Goal: Task Accomplishment & Management: Complete application form

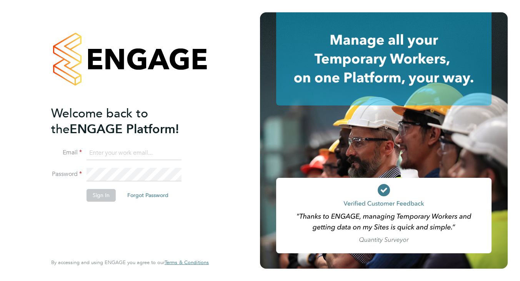
type input "codonovan@skilledcareers.co.uk"
click at [101, 199] on button "Sign In" at bounding box center [101, 195] width 29 height 12
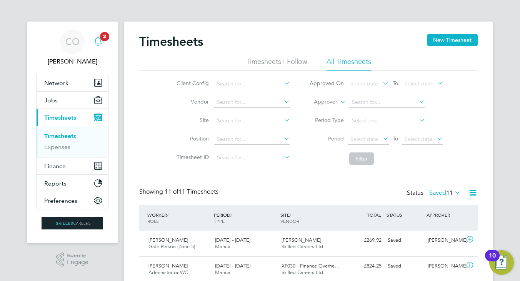
click at [102, 40] on span "2" at bounding box center [104, 36] width 9 height 9
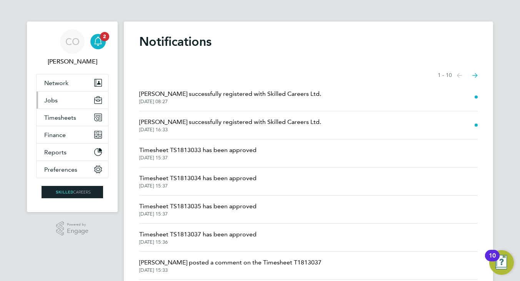
click at [53, 101] on span "Jobs" at bounding box center [50, 100] width 13 height 7
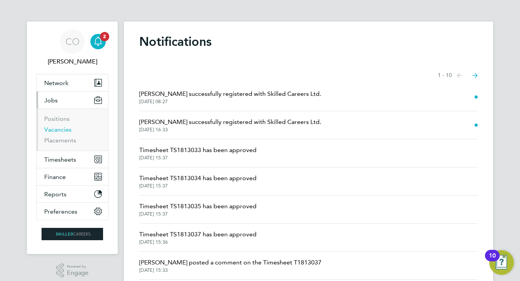
click at [60, 129] on link "Vacancies" at bounding box center [57, 129] width 27 height 7
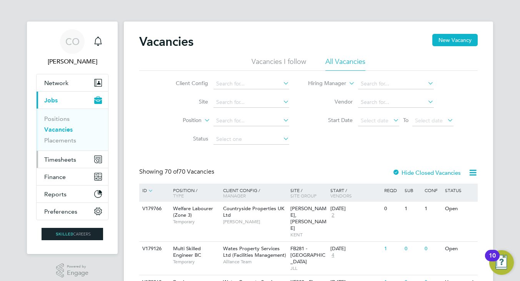
click at [66, 158] on span "Timesheets" at bounding box center [60, 159] width 32 height 7
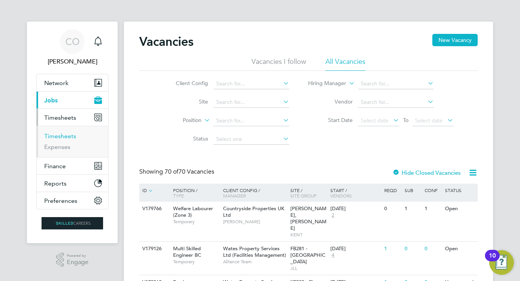
click at [55, 136] on link "Timesheets" at bounding box center [60, 135] width 32 height 7
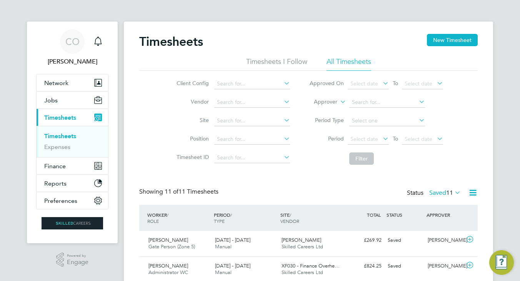
scroll to position [26, 67]
click at [365, 101] on input at bounding box center [387, 102] width 76 height 11
type input "j"
click at [388, 131] on li "Jonathan Con very" at bounding box center [387, 134] width 76 height 10
type input "[PERSON_NAME]"
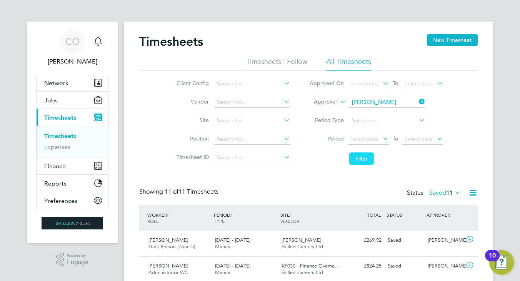
click at [369, 160] on button "Filter" at bounding box center [361, 158] width 25 height 12
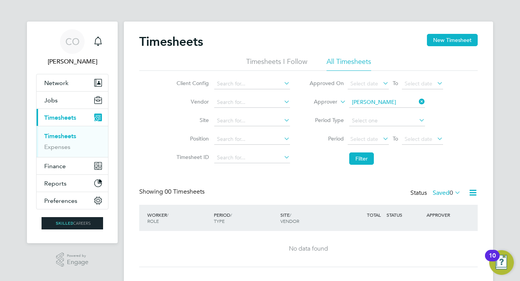
click at [452, 192] on span "0" at bounding box center [451, 193] width 3 height 8
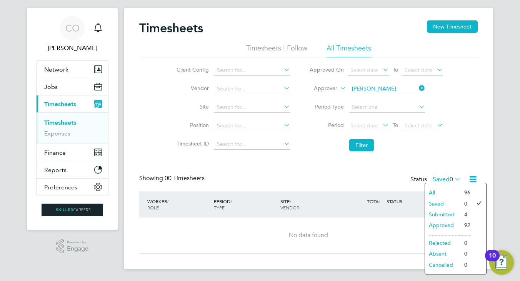
click at [446, 214] on li "Submitted" at bounding box center [442, 214] width 35 height 11
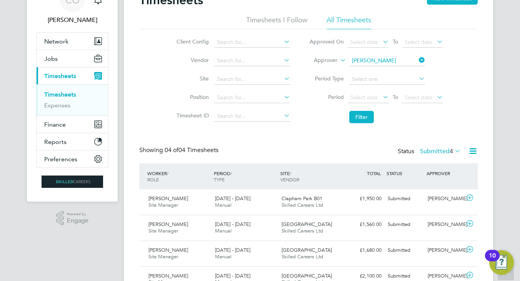
scroll to position [0, 0]
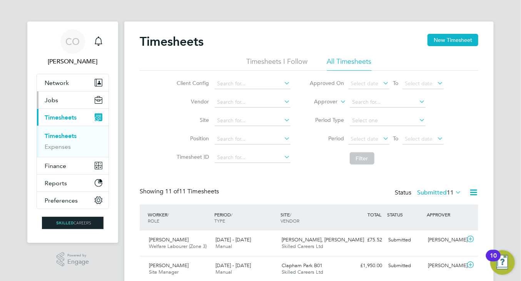
click at [59, 101] on button "Jobs" at bounding box center [73, 100] width 72 height 17
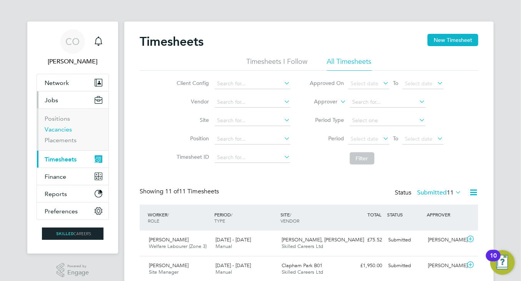
click at [59, 130] on link "Vacancies" at bounding box center [58, 129] width 27 height 7
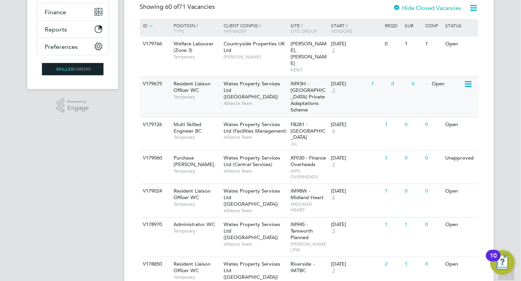
scroll to position [20, 0]
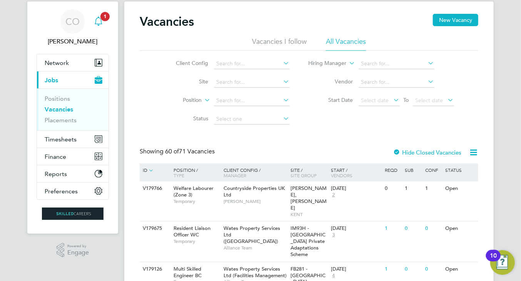
click at [100, 19] on icon "Main navigation" at bounding box center [98, 21] width 9 height 9
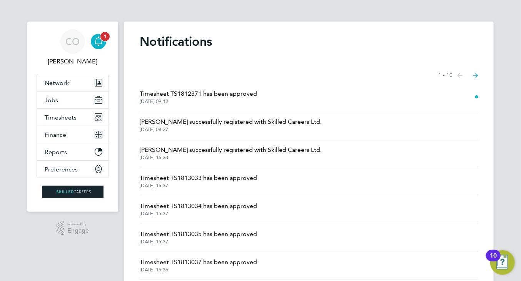
click at [103, 42] on div "Main navigation" at bounding box center [98, 41] width 15 height 15
click at [175, 96] on span "Timesheet TS1812371 has been approved" at bounding box center [198, 93] width 117 height 9
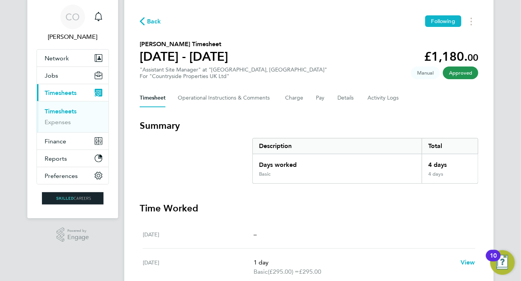
scroll to position [38, 0]
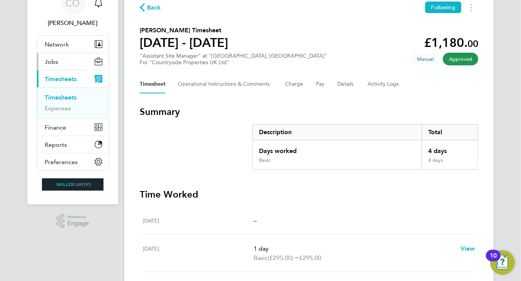
click at [56, 63] on span "Jobs" at bounding box center [51, 61] width 13 height 7
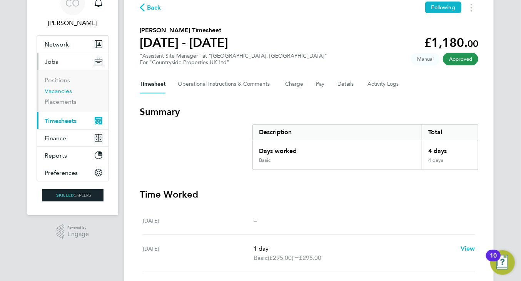
click at [64, 89] on link "Vacancies" at bounding box center [58, 90] width 27 height 7
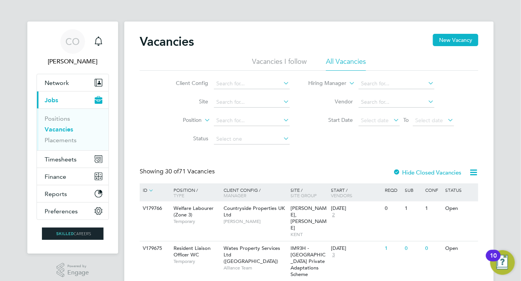
click at [282, 60] on li "Vacancies I follow" at bounding box center [279, 64] width 55 height 14
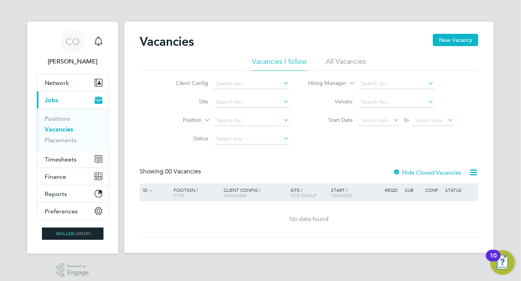
click at [335, 60] on li "All Vacancies" at bounding box center [346, 64] width 40 height 14
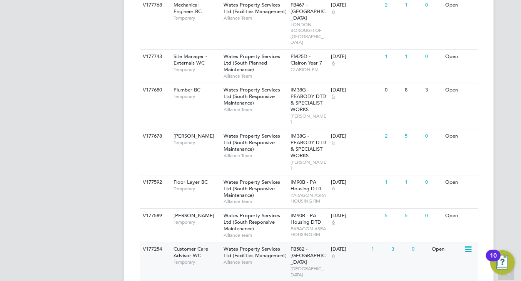
scroll to position [1059, 0]
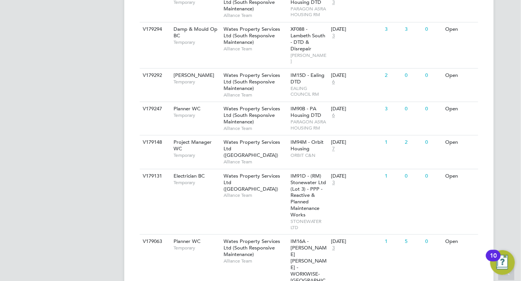
scroll to position [2138, 0]
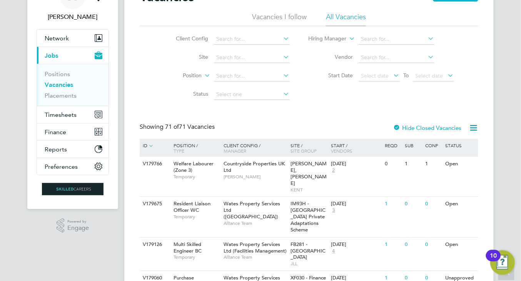
scroll to position [0, 0]
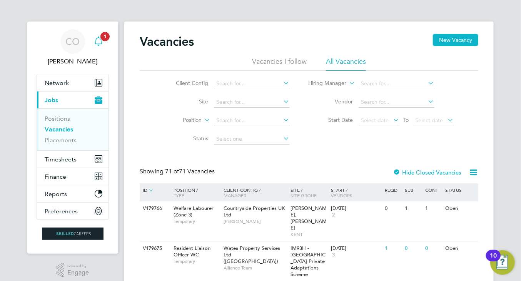
click at [101, 40] on icon "Main navigation" at bounding box center [98, 41] width 7 height 8
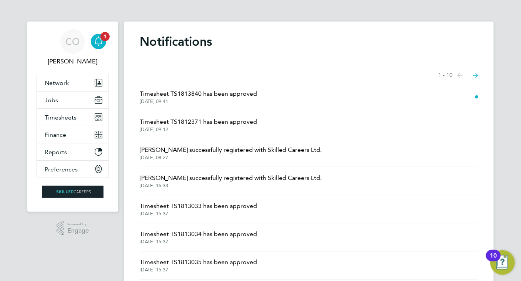
click at [212, 98] on span "Timesheet TS1813840 has been approved" at bounding box center [198, 93] width 117 height 9
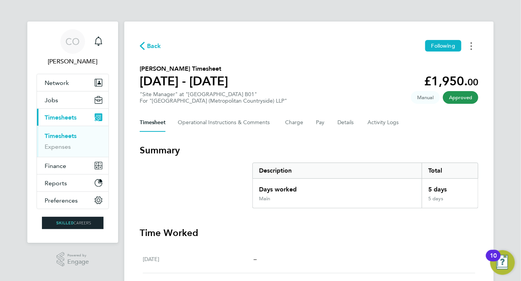
click at [468, 45] on button "Timesheets Menu" at bounding box center [471, 46] width 14 height 12
click at [470, 45] on button "Timesheets Menu" at bounding box center [471, 46] width 14 height 12
click at [449, 62] on link "Download timesheet" at bounding box center [432, 62] width 92 height 15
click at [155, 48] on span "Back" at bounding box center [154, 46] width 14 height 9
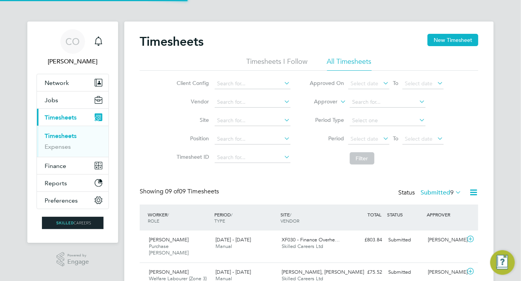
scroll to position [19, 67]
click at [67, 137] on link "Timesheets" at bounding box center [61, 135] width 32 height 7
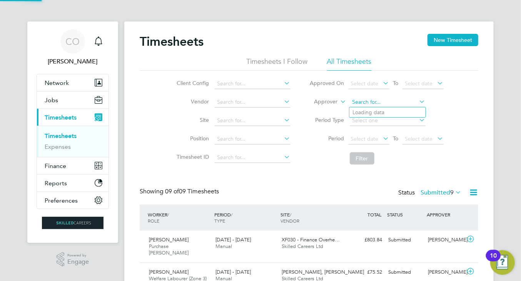
click at [381, 101] on input at bounding box center [388, 102] width 76 height 11
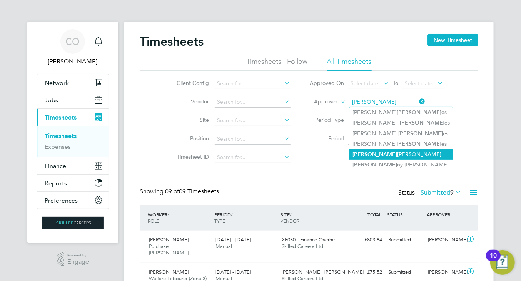
click at [386, 154] on li "[PERSON_NAME] [PERSON_NAME]" at bounding box center [400, 154] width 103 height 10
type input "[PERSON_NAME]"
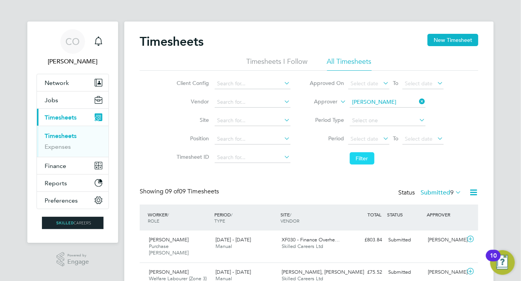
click at [366, 158] on button "Filter" at bounding box center [362, 158] width 25 height 12
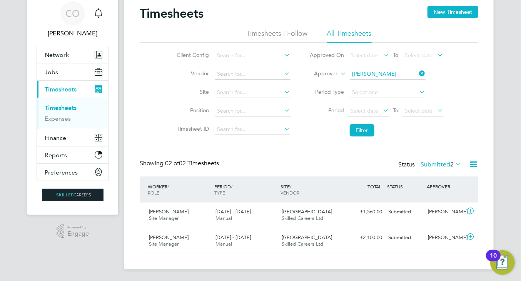
click at [429, 164] on label "Submitted 2" at bounding box center [441, 165] width 41 height 8
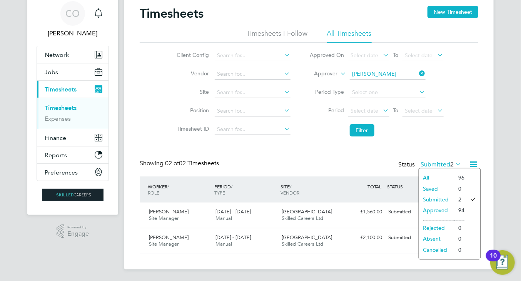
click at [443, 210] on li "Approved" at bounding box center [436, 210] width 35 height 11
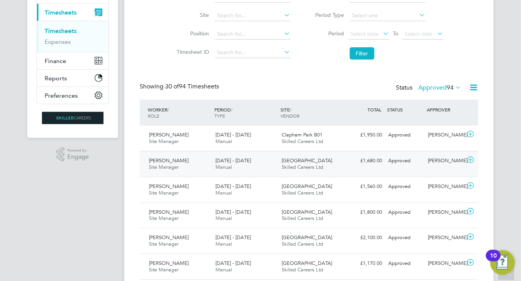
click at [247, 163] on span "[DATE] - [DATE]" at bounding box center [232, 160] width 35 height 7
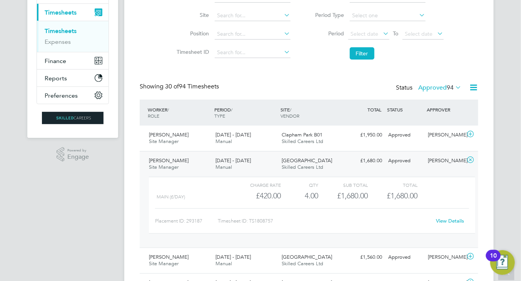
click at [251, 165] on div "25 - 31 Aug 2025 Manual" at bounding box center [245, 164] width 67 height 19
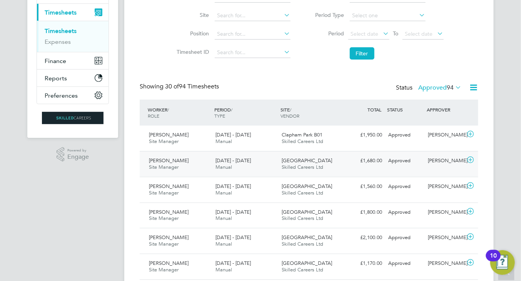
click at [251, 165] on div "25 - 31 Aug 2025 Manual" at bounding box center [245, 164] width 67 height 19
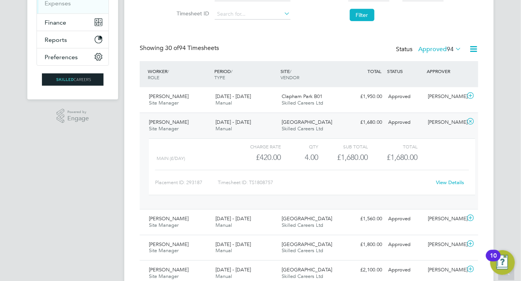
click at [457, 182] on link "View Details" at bounding box center [450, 182] width 28 height 7
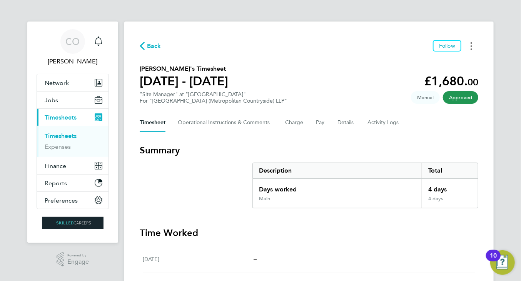
click at [471, 48] on icon "Timesheets Menu" at bounding box center [472, 46] width 2 height 8
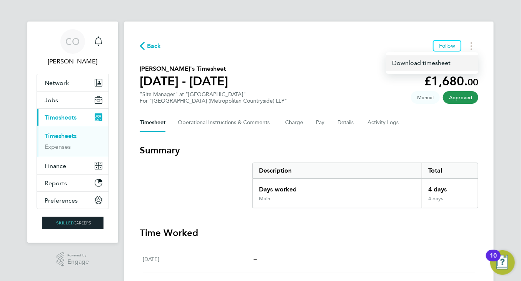
click at [431, 68] on link "Download timesheet" at bounding box center [432, 62] width 92 height 15
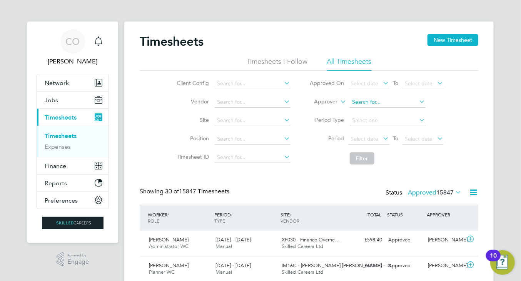
click at [383, 103] on input at bounding box center [388, 102] width 76 height 11
type input "j"
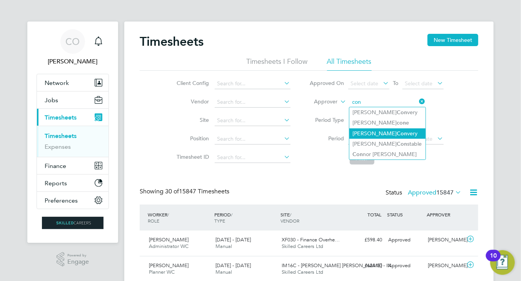
click at [397, 135] on b "Con" at bounding box center [402, 133] width 10 height 7
type input "[PERSON_NAME]"
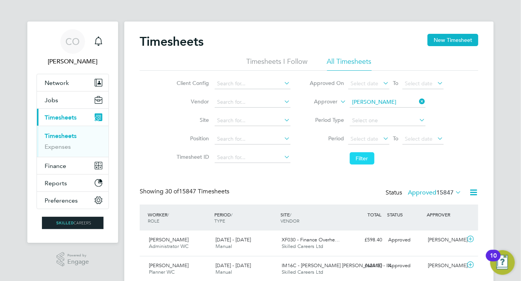
click at [360, 157] on button "Filter" at bounding box center [362, 158] width 25 height 12
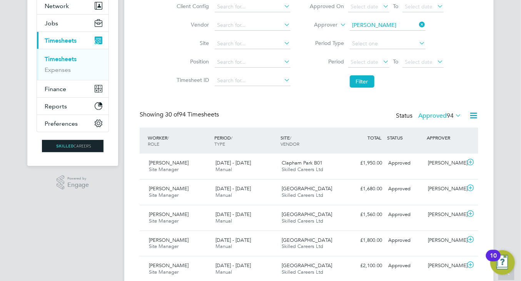
click at [437, 116] on label "Approved 94" at bounding box center [439, 116] width 43 height 8
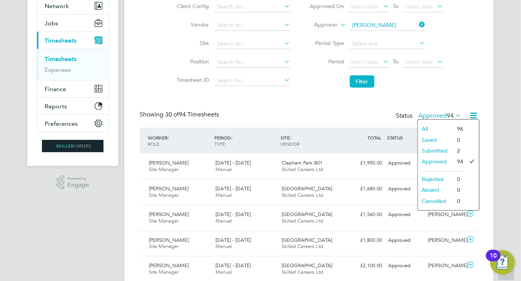
click at [443, 149] on li "Submitted" at bounding box center [435, 150] width 35 height 11
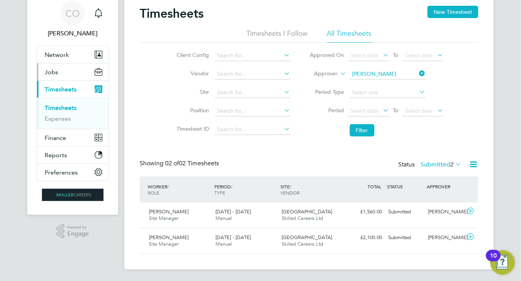
click at [55, 70] on span "Jobs" at bounding box center [51, 71] width 13 height 7
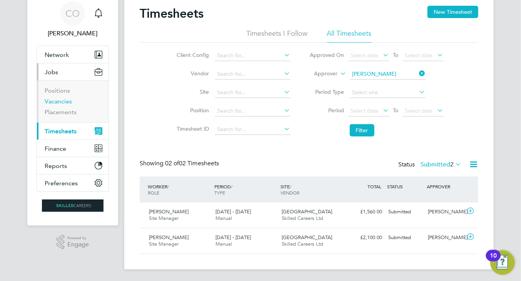
click at [66, 100] on link "Vacancies" at bounding box center [58, 101] width 27 height 7
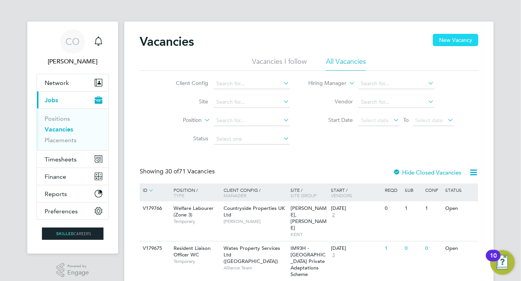
click at [456, 39] on button "New Vacancy" at bounding box center [455, 40] width 45 height 12
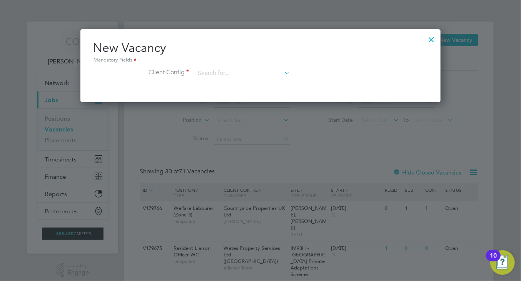
click at [432, 39] on div at bounding box center [432, 38] width 14 height 14
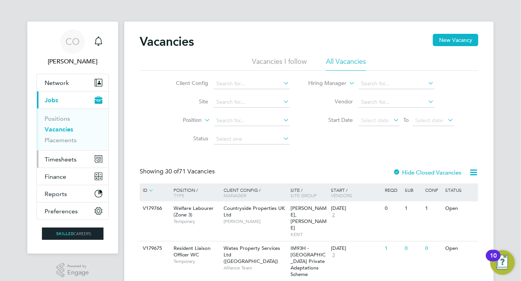
click at [68, 156] on span "Timesheets" at bounding box center [61, 159] width 32 height 7
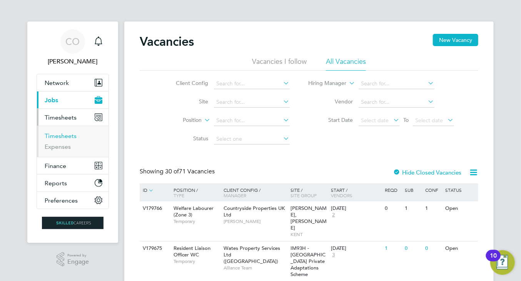
click at [63, 137] on link "Timesheets" at bounding box center [61, 135] width 32 height 7
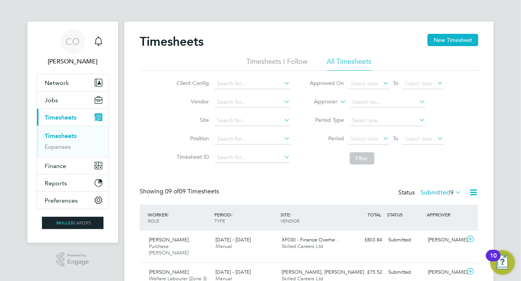
click at [429, 190] on label "Submitted 9" at bounding box center [441, 193] width 41 height 8
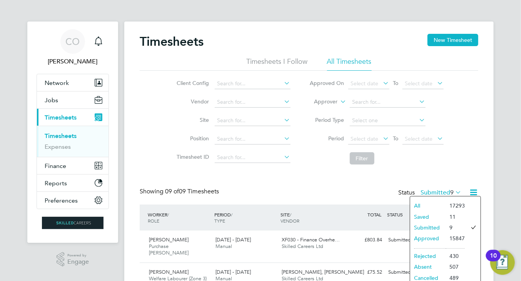
click at [429, 237] on li "Approved" at bounding box center [427, 238] width 35 height 11
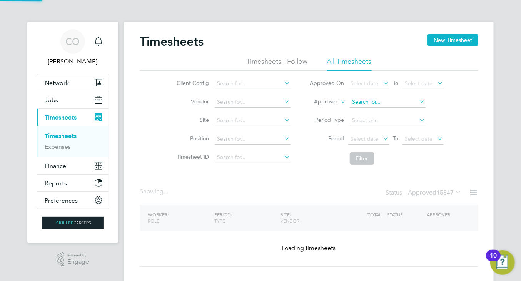
click at [371, 104] on input at bounding box center [388, 102] width 76 height 11
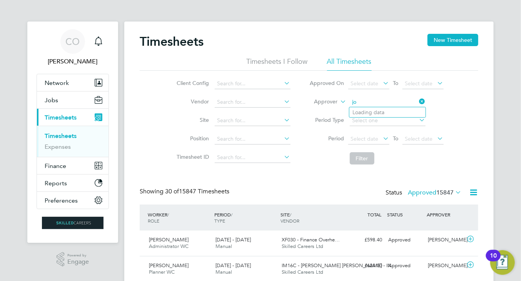
type input "j"
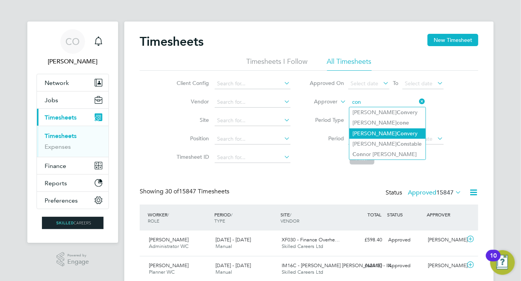
click at [397, 134] on b "Con" at bounding box center [402, 133] width 10 height 7
type input "[PERSON_NAME]"
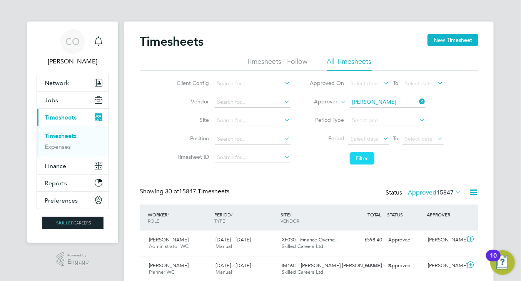
click at [366, 159] on button "Filter" at bounding box center [362, 158] width 25 height 12
click at [367, 103] on input at bounding box center [388, 102] width 76 height 11
type input "j"
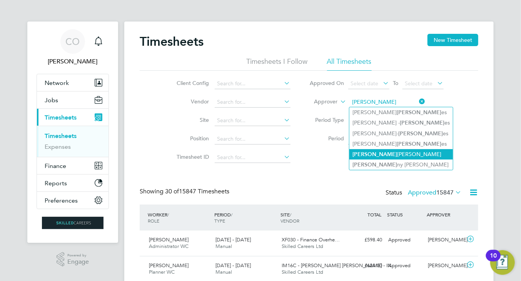
click at [391, 158] on li "[PERSON_NAME] [PERSON_NAME]" at bounding box center [400, 154] width 103 height 10
type input "[PERSON_NAME]"
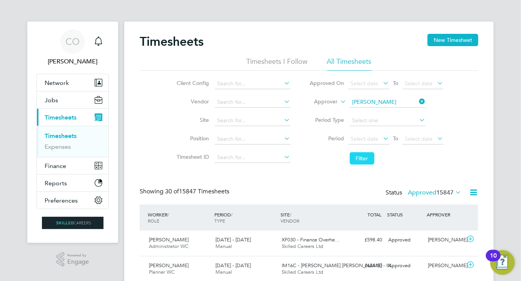
click at [358, 160] on button "Filter" at bounding box center [362, 158] width 25 height 12
click at [441, 192] on label "Approved 94" at bounding box center [439, 193] width 43 height 8
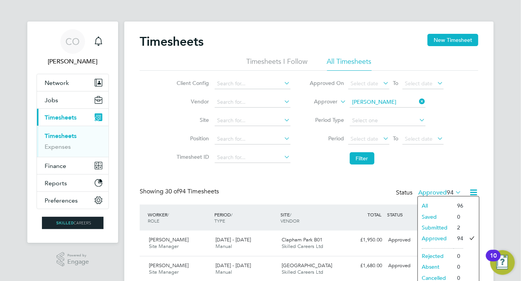
click at [437, 227] on li "Submitted" at bounding box center [435, 227] width 35 height 11
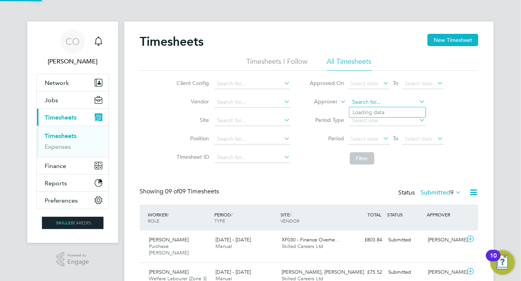
click at [373, 100] on input at bounding box center [388, 102] width 76 height 11
type input "jon con"
click at [365, 100] on input at bounding box center [388, 102] width 76 height 11
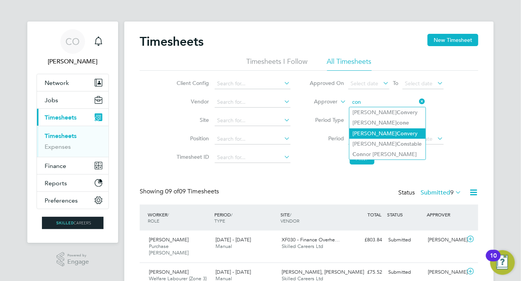
click at [376, 134] on li "Jonathan Con very" at bounding box center [387, 134] width 76 height 10
type input "[PERSON_NAME]"
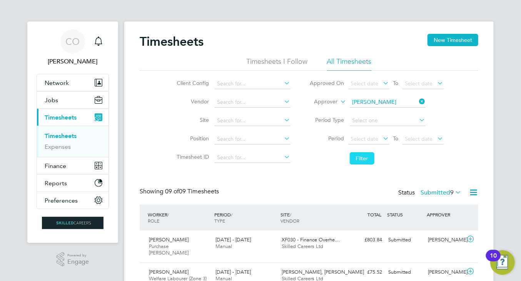
click at [367, 155] on button "Filter" at bounding box center [362, 158] width 25 height 12
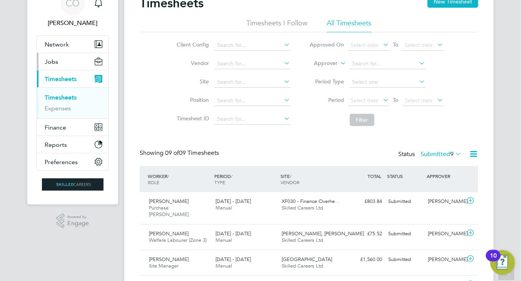
click at [54, 60] on span "Jobs" at bounding box center [51, 61] width 13 height 7
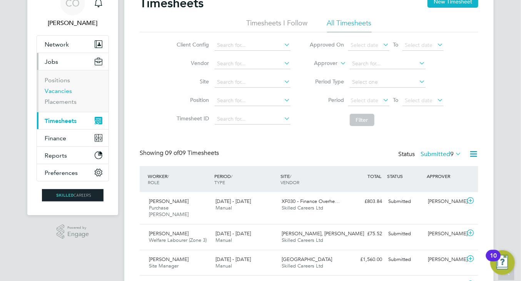
click at [61, 90] on link "Vacancies" at bounding box center [58, 90] width 27 height 7
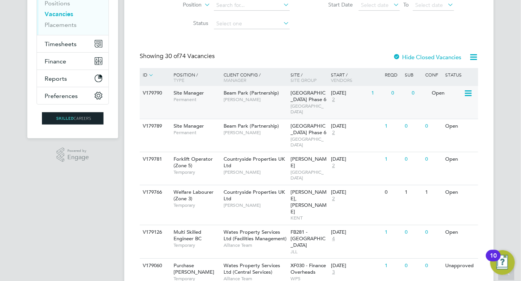
click at [264, 102] on span "Kevin Schofield" at bounding box center [255, 100] width 63 height 6
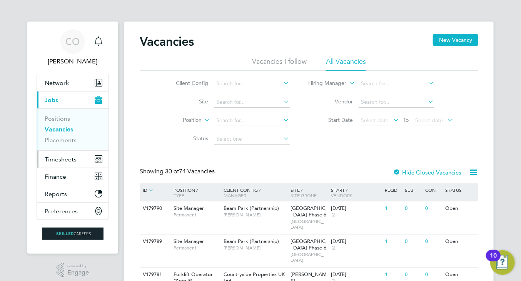
click at [66, 157] on span "Timesheets" at bounding box center [61, 159] width 32 height 7
click at [68, 158] on span "Timesheets" at bounding box center [61, 159] width 32 height 7
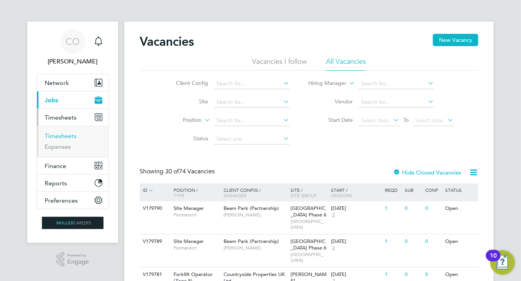
click at [62, 136] on link "Timesheets" at bounding box center [61, 135] width 32 height 7
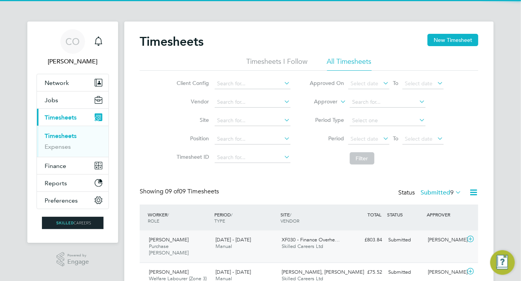
scroll to position [19, 67]
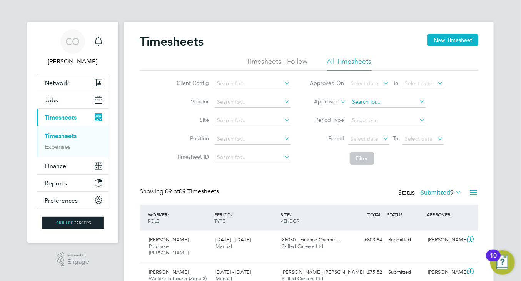
click at [364, 101] on input at bounding box center [388, 102] width 76 height 11
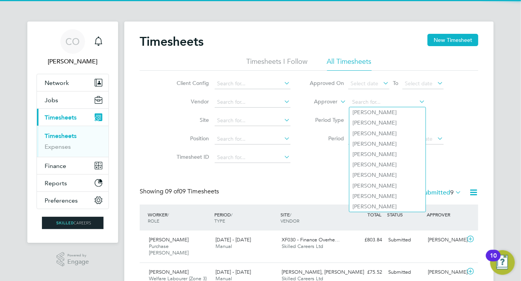
click at [438, 193] on label "Submitted 9" at bounding box center [441, 193] width 41 height 8
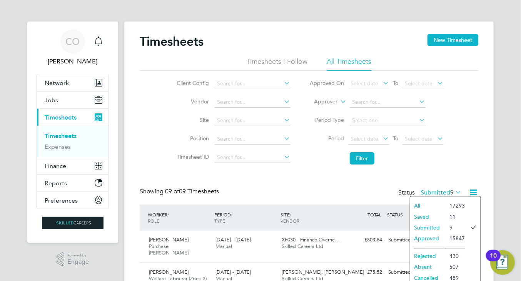
click at [436, 235] on li "Approved" at bounding box center [427, 238] width 35 height 11
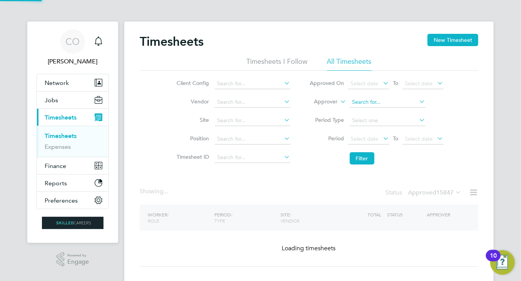
click at [381, 101] on input at bounding box center [388, 102] width 76 height 11
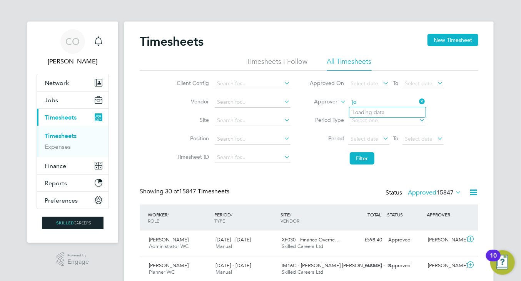
type input "j"
click at [397, 135] on b "Con" at bounding box center [402, 133] width 10 height 7
type input "[PERSON_NAME]"
click at [368, 154] on button "Filter" at bounding box center [362, 158] width 25 height 12
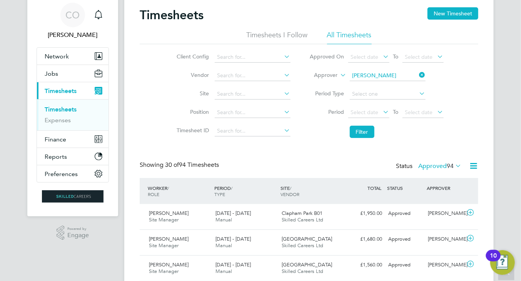
scroll to position [0, 0]
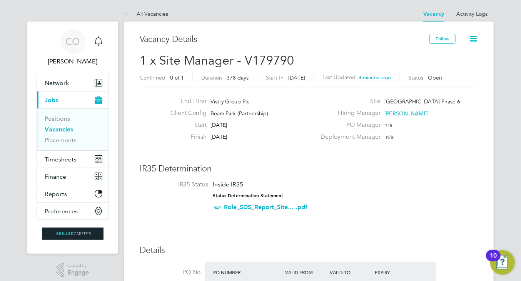
click at [474, 37] on icon at bounding box center [474, 39] width 10 height 10
click at [358, 54] on h2 "1 x Site Manager - V179790 Confirmed 0 of 1 Duration 378 days Start In 16 days …" at bounding box center [309, 69] width 339 height 32
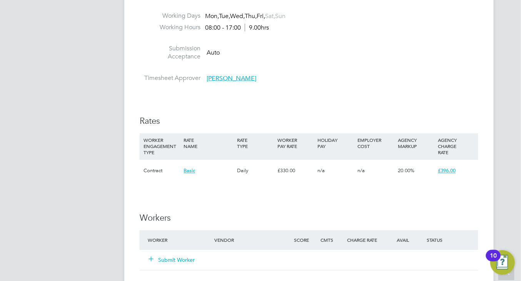
scroll to position [616, 0]
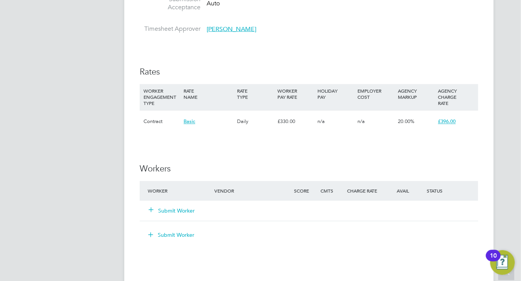
click at [174, 209] on button "Submit Worker" at bounding box center [172, 211] width 46 height 8
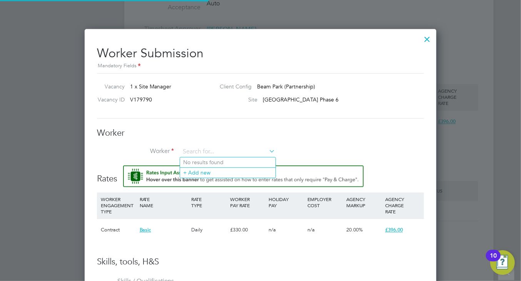
scroll to position [0, 0]
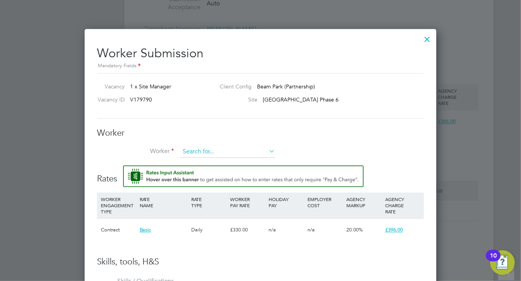
click at [189, 150] on input at bounding box center [227, 153] width 95 height 12
click at [197, 152] on input at bounding box center [227, 153] width 95 height 12
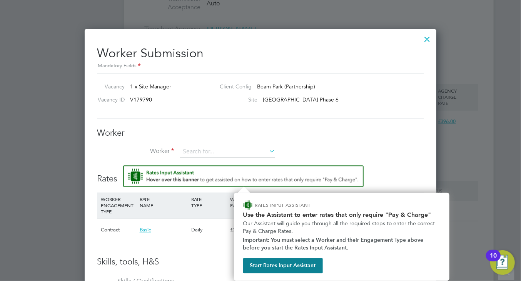
click at [215, 173] on img "Rate Assistant" at bounding box center [243, 177] width 240 height 22
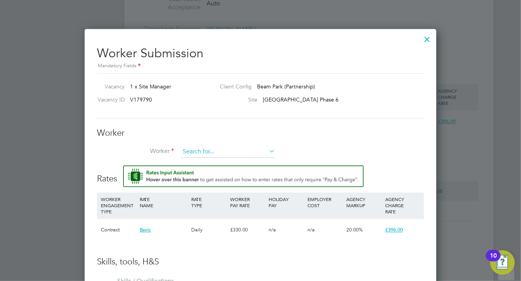
click at [194, 150] on input at bounding box center [227, 153] width 95 height 12
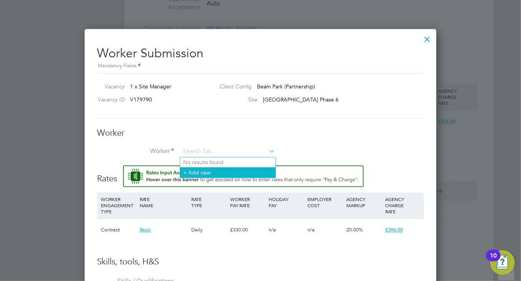
click at [199, 172] on li "+ Add new" at bounding box center [227, 173] width 95 height 10
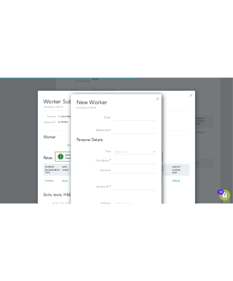
scroll to position [652, 204]
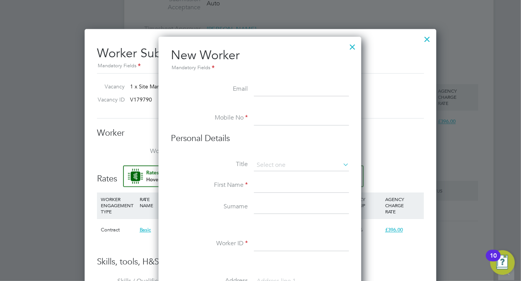
click at [260, 93] on input at bounding box center [301, 90] width 95 height 14
paste input "jsasi7@yahoo.com"
type input "jsasi7@yahoo.com"
click at [271, 119] on input at bounding box center [301, 119] width 95 height 14
paste input "07828258088"
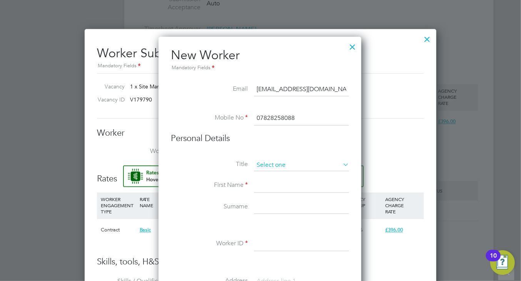
type input "07828258088"
click at [274, 166] on input at bounding box center [301, 166] width 95 height 12
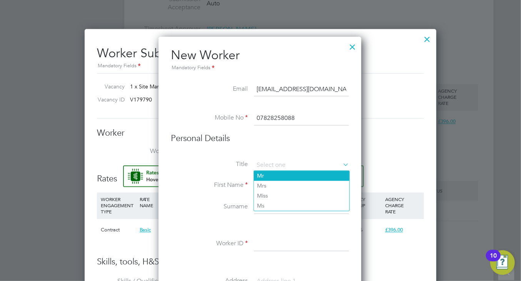
click at [273, 174] on li "Mr" at bounding box center [301, 176] width 95 height 10
type input "Mr"
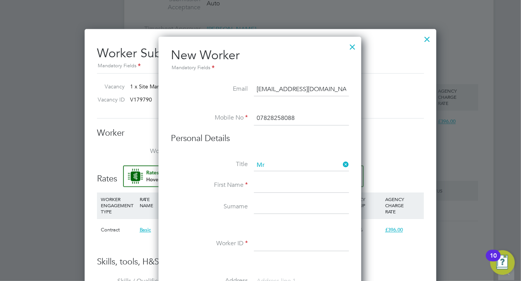
click at [258, 189] on input at bounding box center [301, 186] width 95 height 14
type input "Sasikumar"
click at [280, 202] on input at bounding box center [301, 208] width 95 height 14
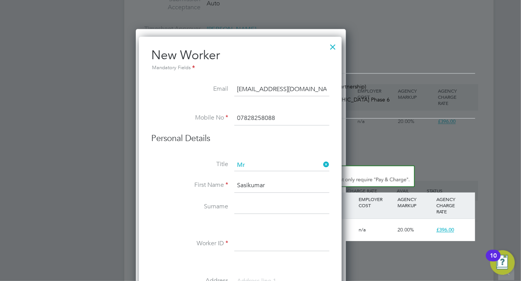
scroll to position [486, 352]
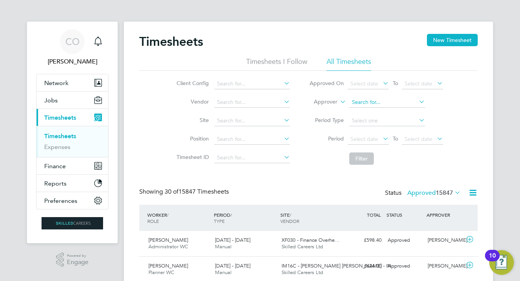
click at [367, 105] on input at bounding box center [387, 102] width 76 height 11
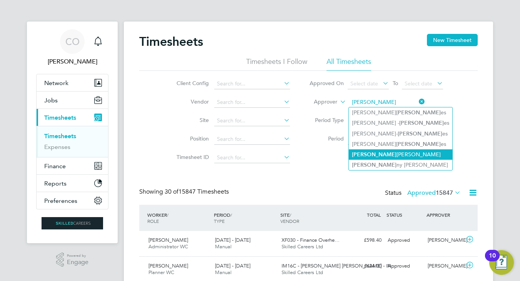
click at [382, 153] on li "[PERSON_NAME] [PERSON_NAME]" at bounding box center [400, 154] width 103 height 10
type input "[PERSON_NAME]"
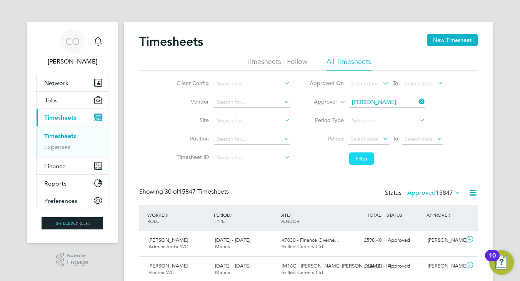
click at [363, 162] on button "Filter" at bounding box center [361, 158] width 25 height 12
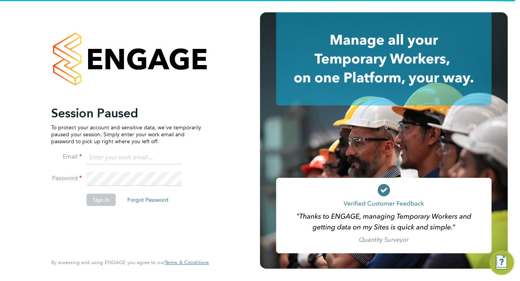
type input "[EMAIL_ADDRESS][DOMAIN_NAME]"
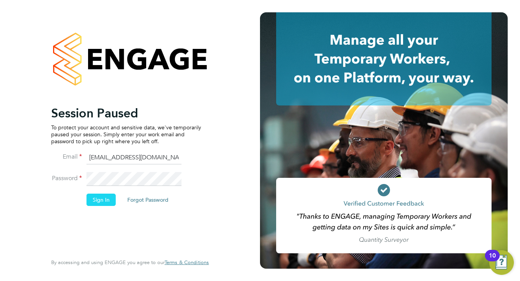
click at [100, 197] on button "Sign In" at bounding box center [101, 200] width 29 height 12
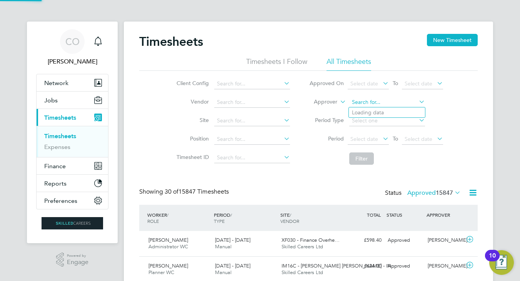
click at [356, 103] on input at bounding box center [387, 102] width 76 height 11
type input "j"
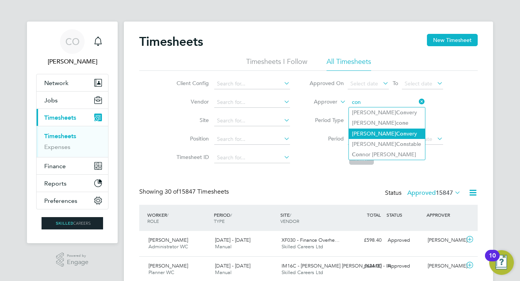
click at [374, 132] on li "[PERSON_NAME] Con very" at bounding box center [387, 134] width 76 height 10
type input "[PERSON_NAME]"
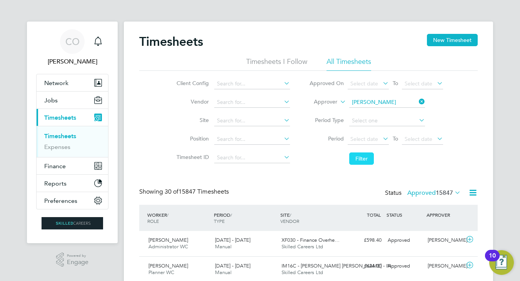
click at [365, 160] on button "Filter" at bounding box center [361, 158] width 25 height 12
